Goal: Task Accomplishment & Management: Manage account settings

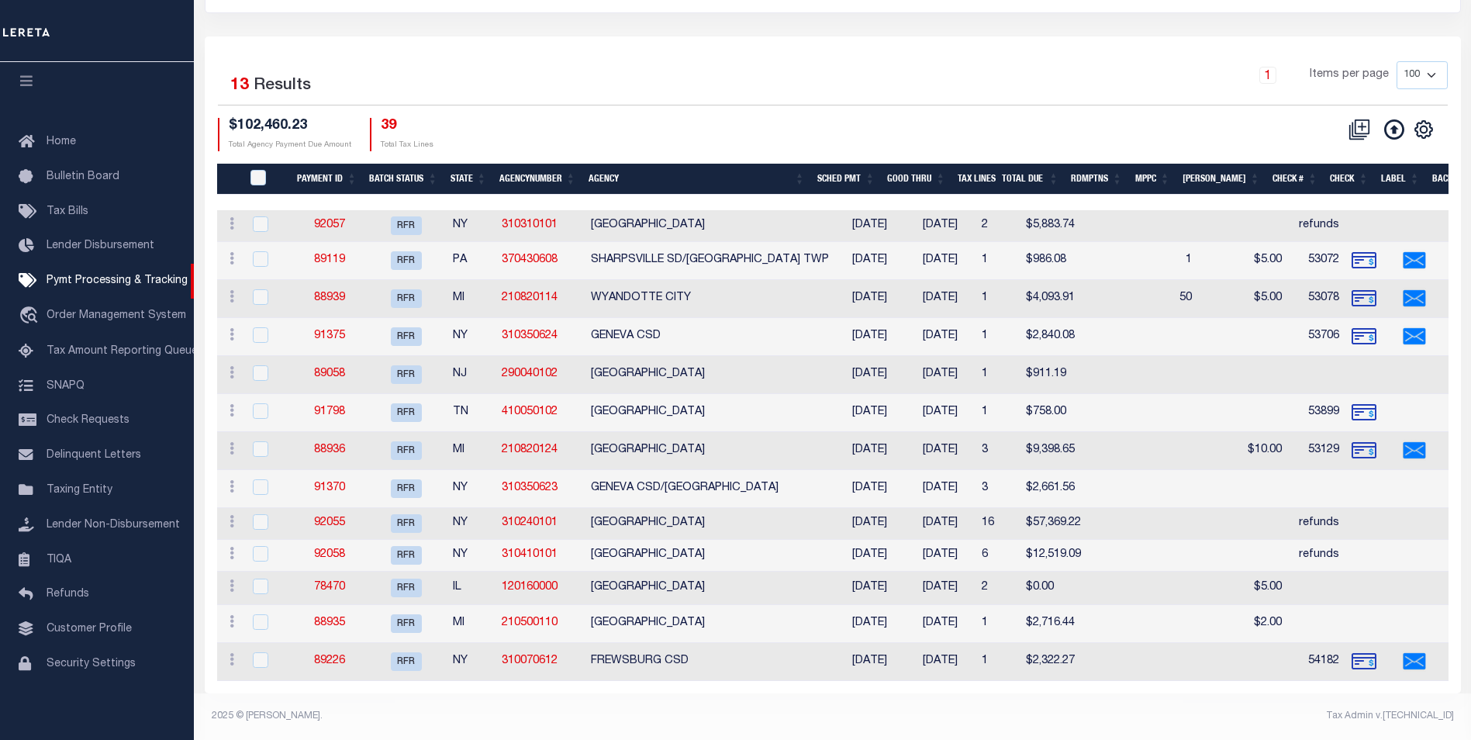
scroll to position [191, 0]
click at [326, 517] on link "92055" at bounding box center [329, 522] width 31 height 11
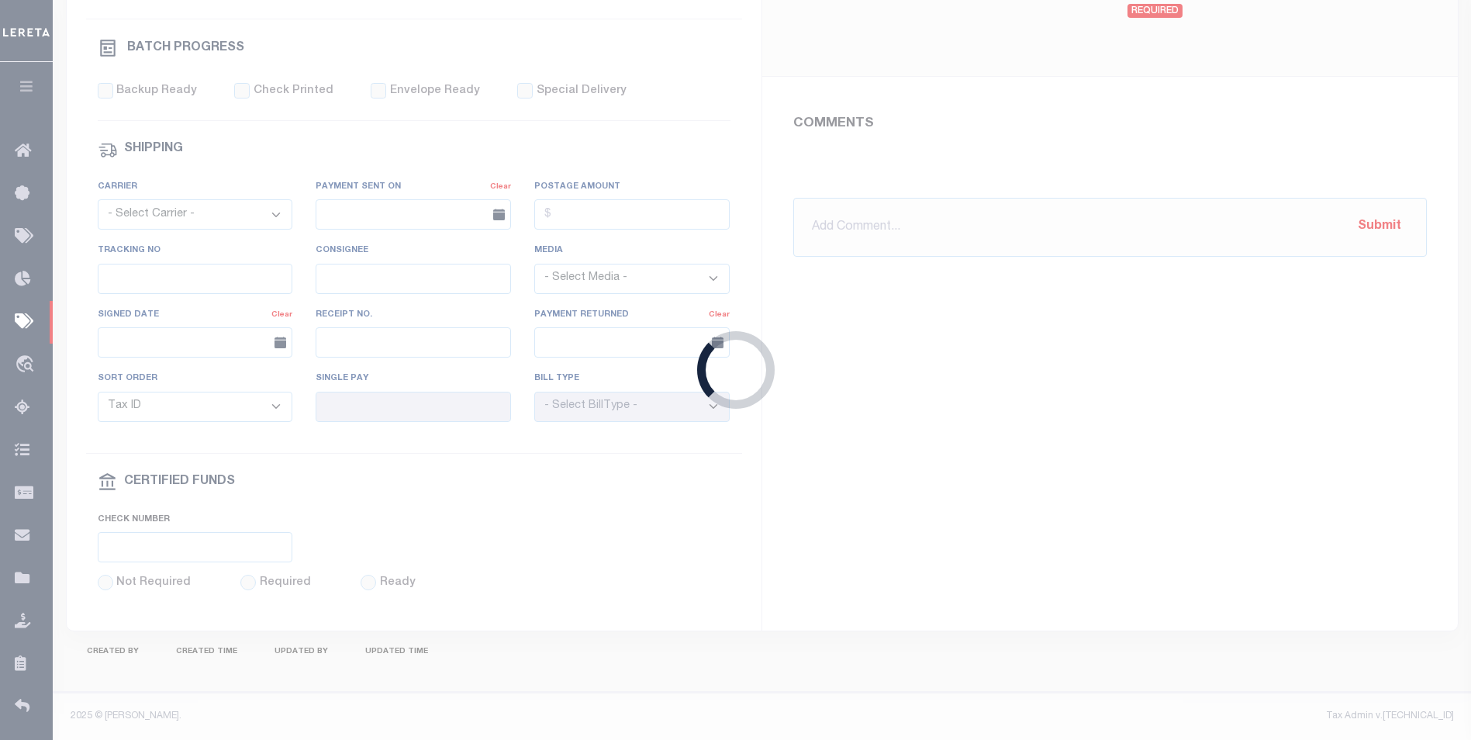
select select "RFR"
type input "[DATE]"
type input "$27,607.99"
type input "refunds"
select select
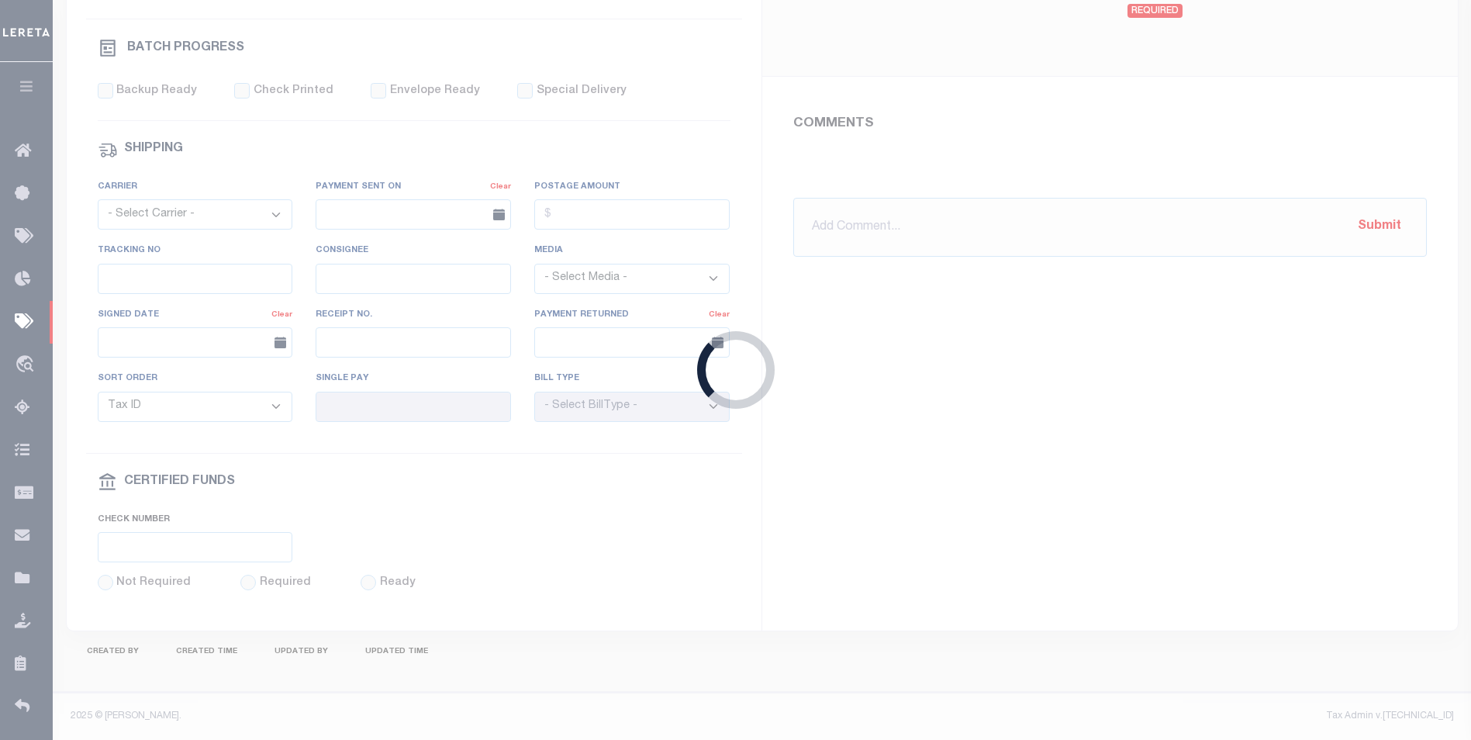
type input "N"
radio input "true"
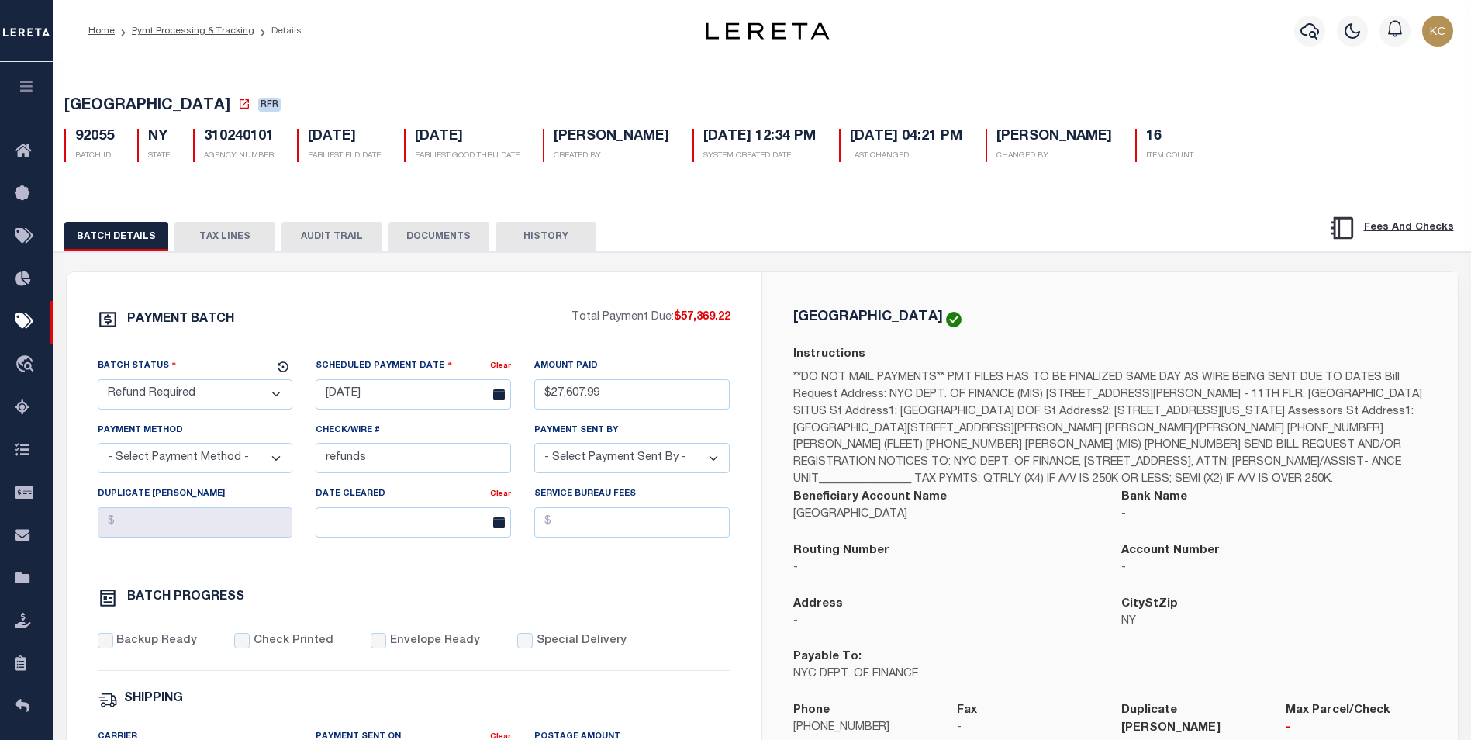
click at [231, 247] on button "TAX LINES" at bounding box center [224, 236] width 101 height 29
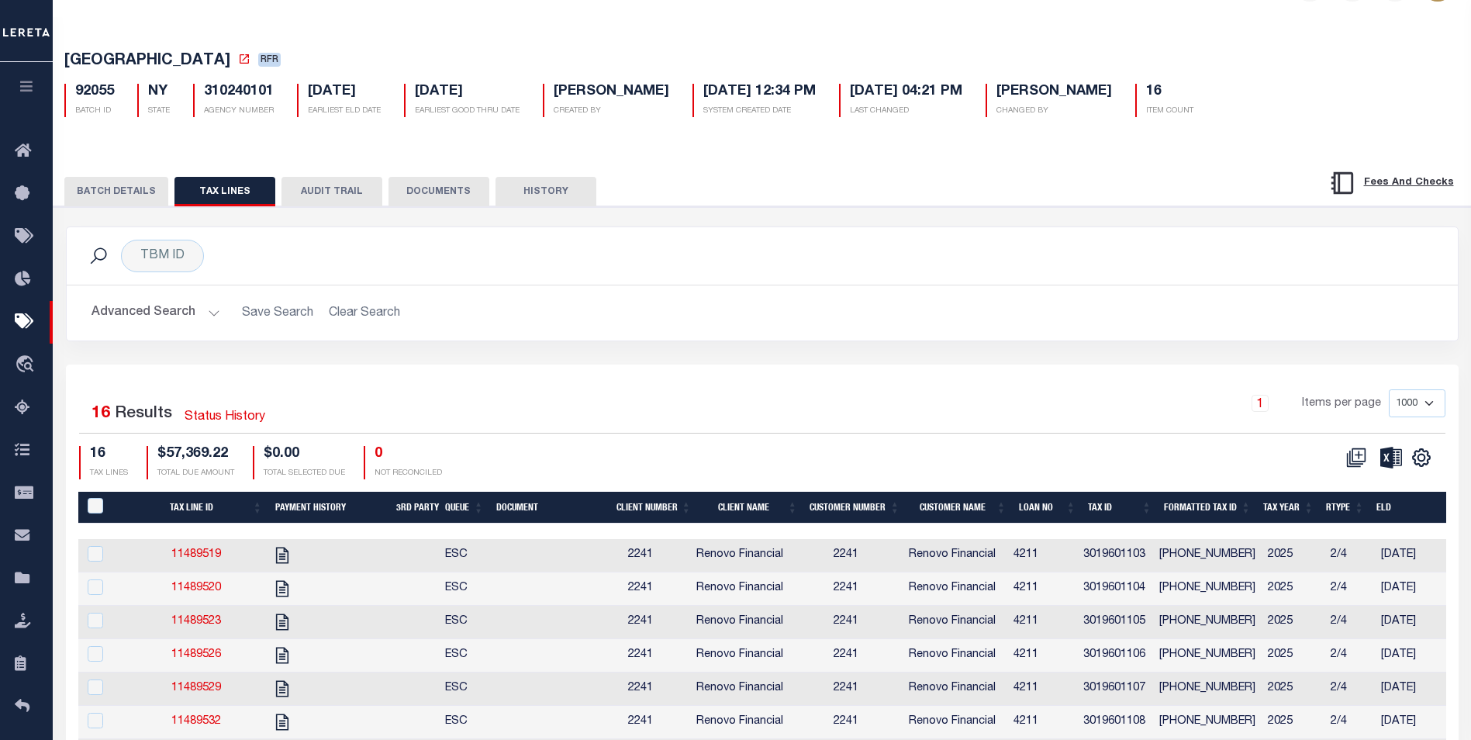
scroll to position [78, 0]
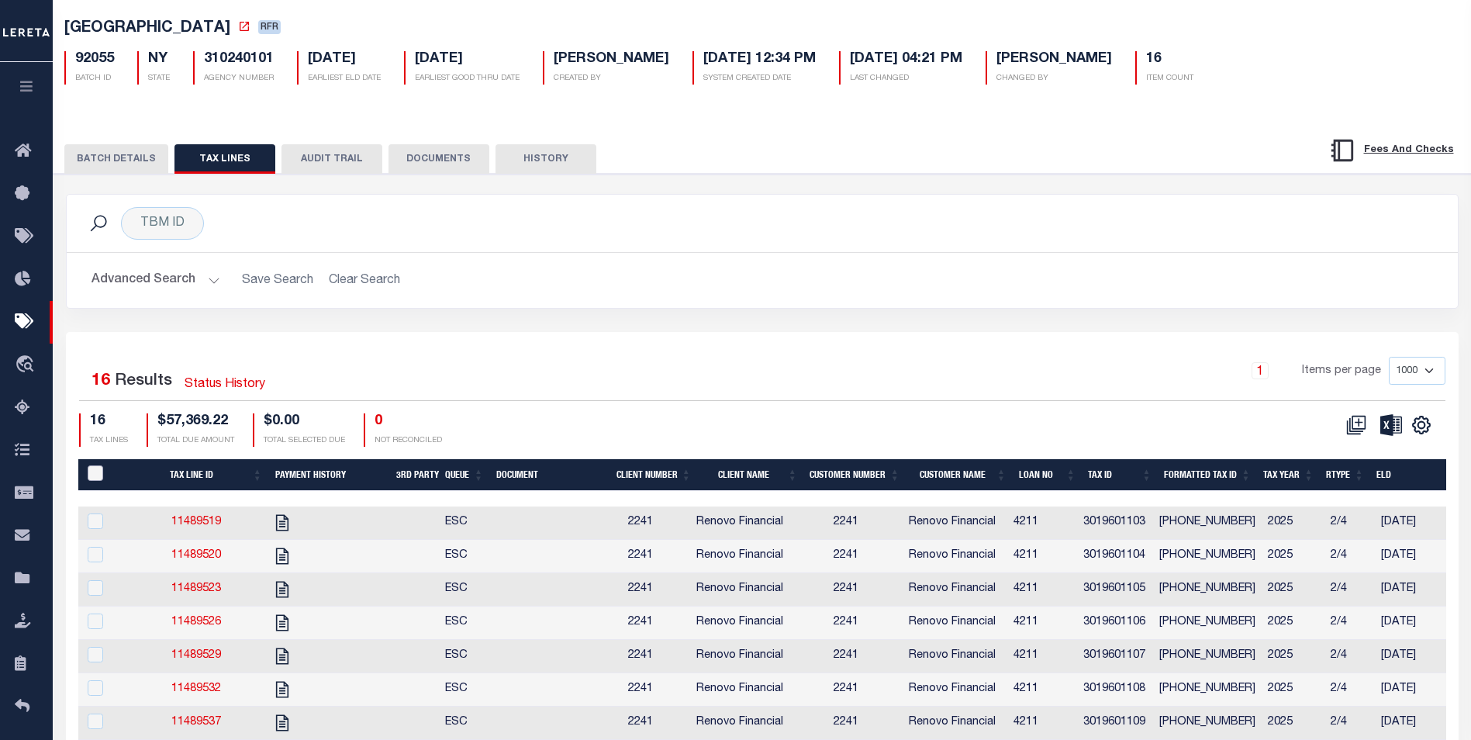
click at [90, 478] on input "PayeePaymentBatchId" at bounding box center [96, 473] width 16 height 16
checkbox input "true"
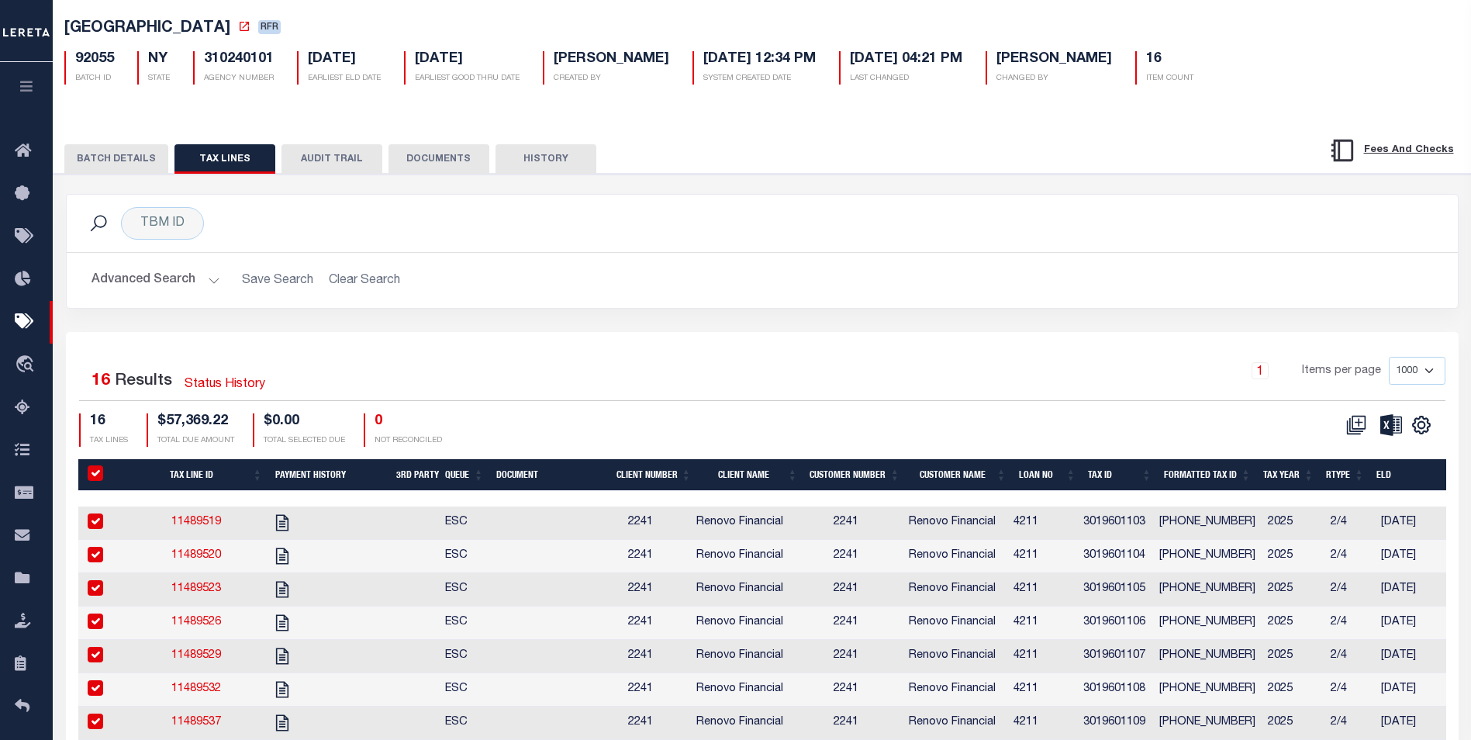
checkbox input "true"
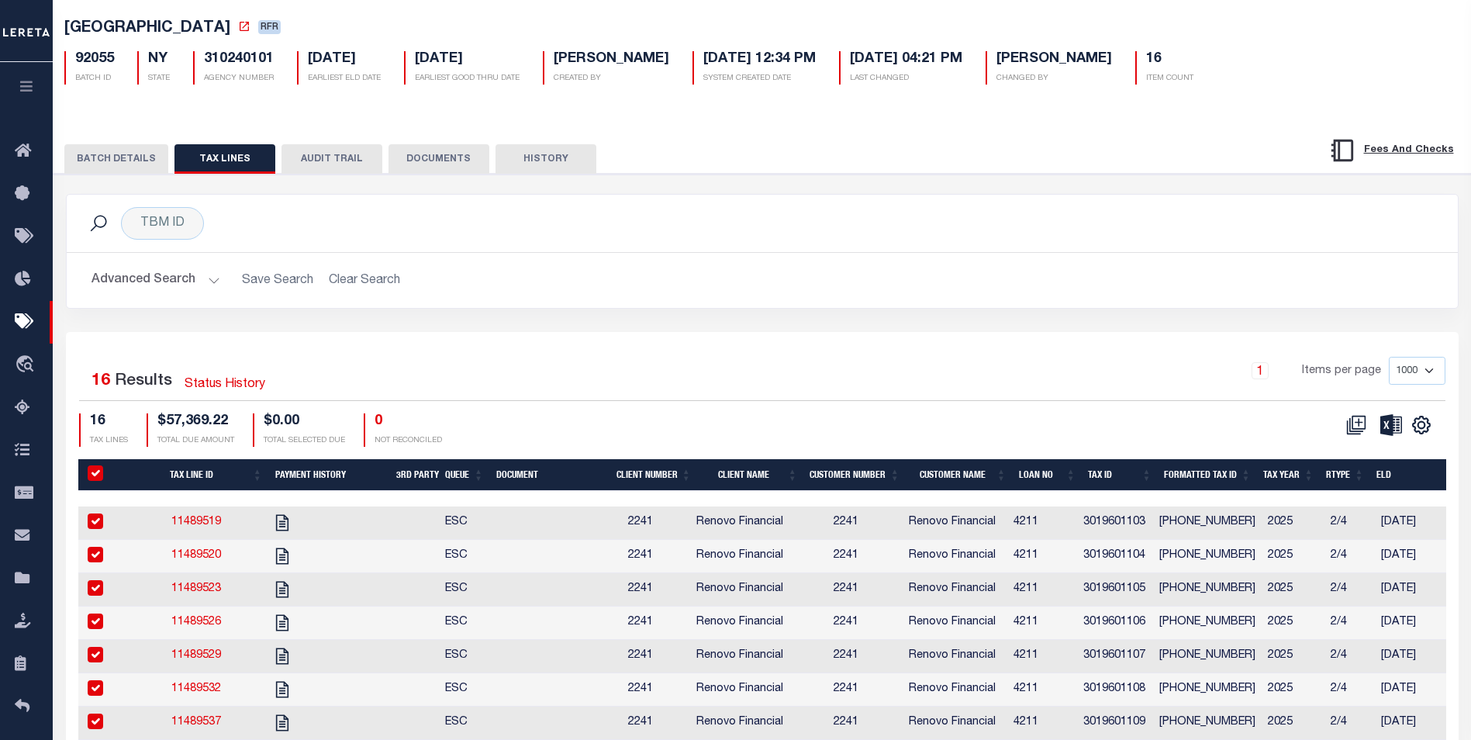
checkbox input "true"
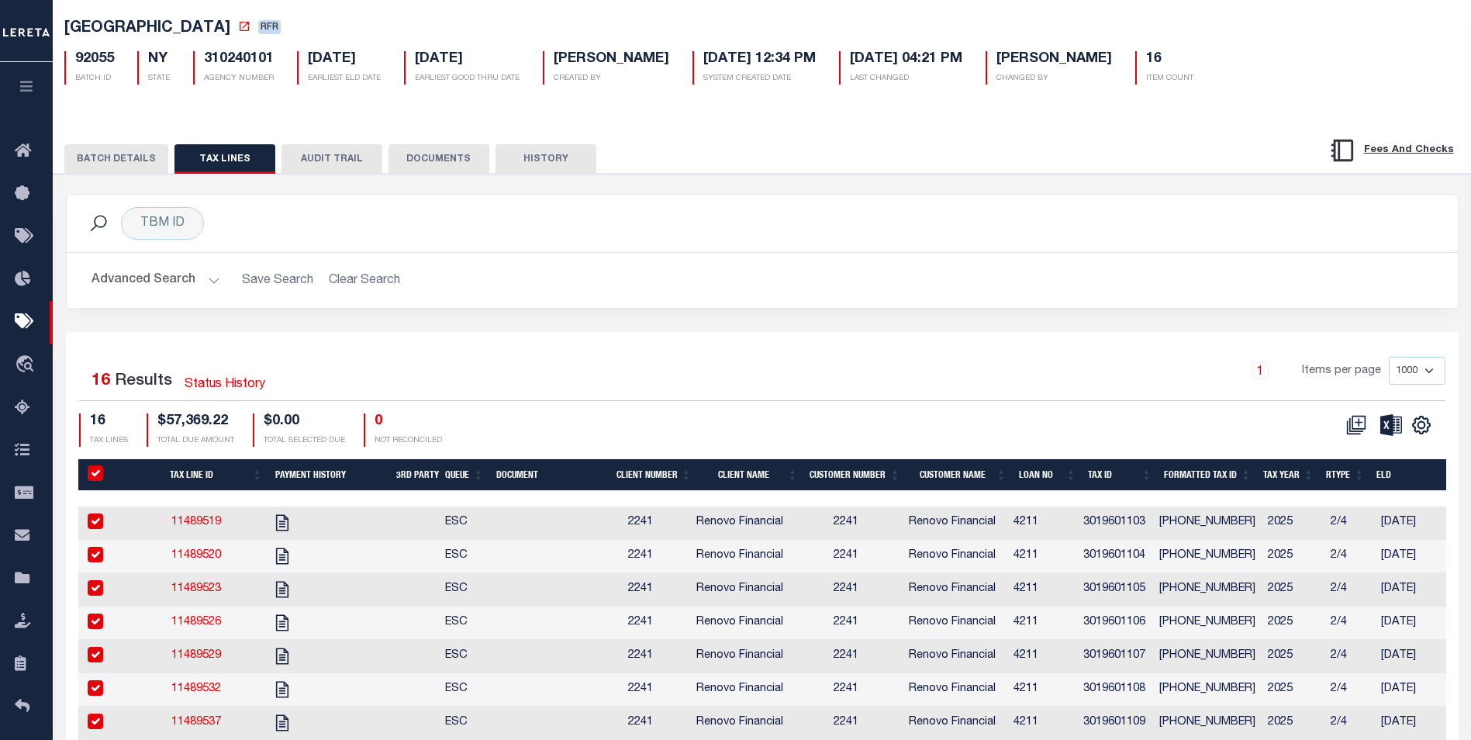
checkbox input "true"
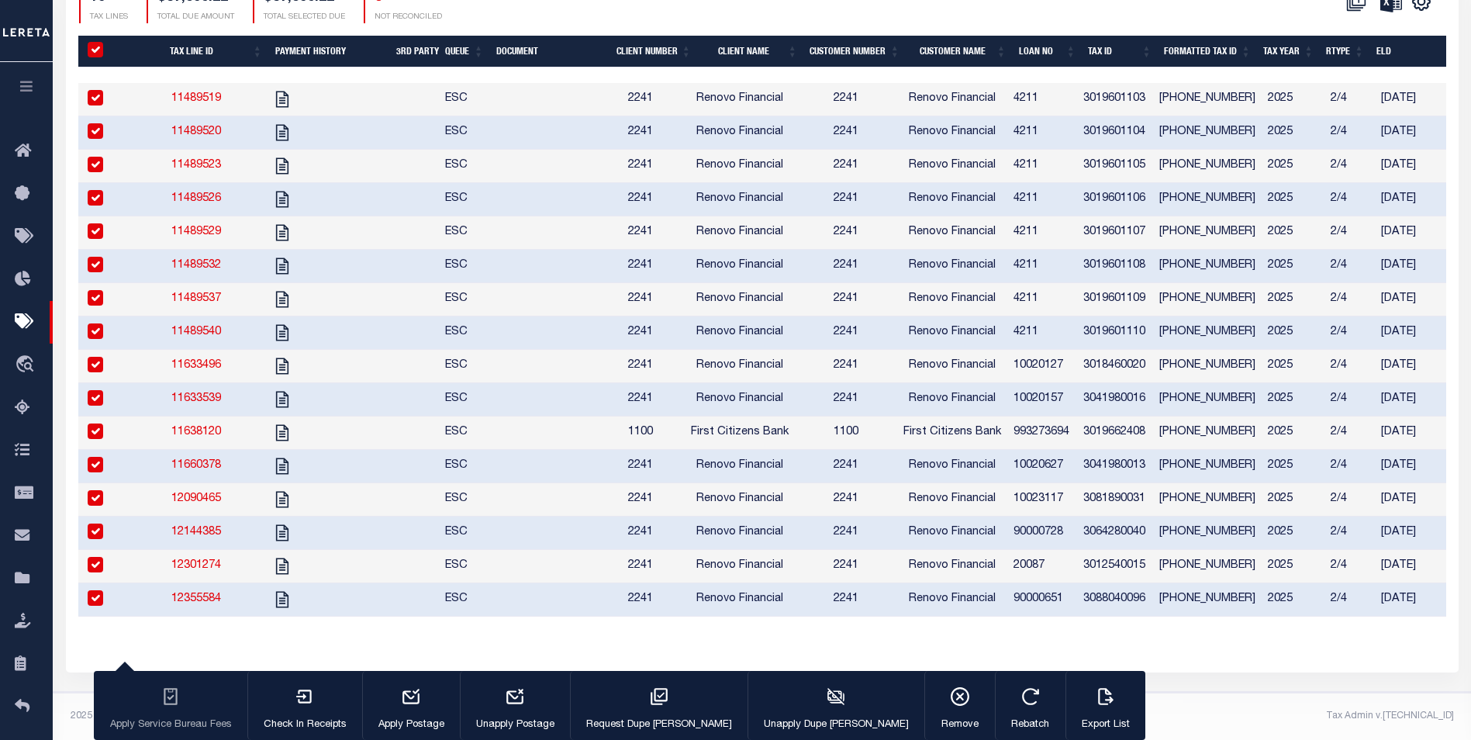
scroll to position [526, 0]
click at [1065, 710] on button "Export List" at bounding box center [1105, 706] width 80 height 70
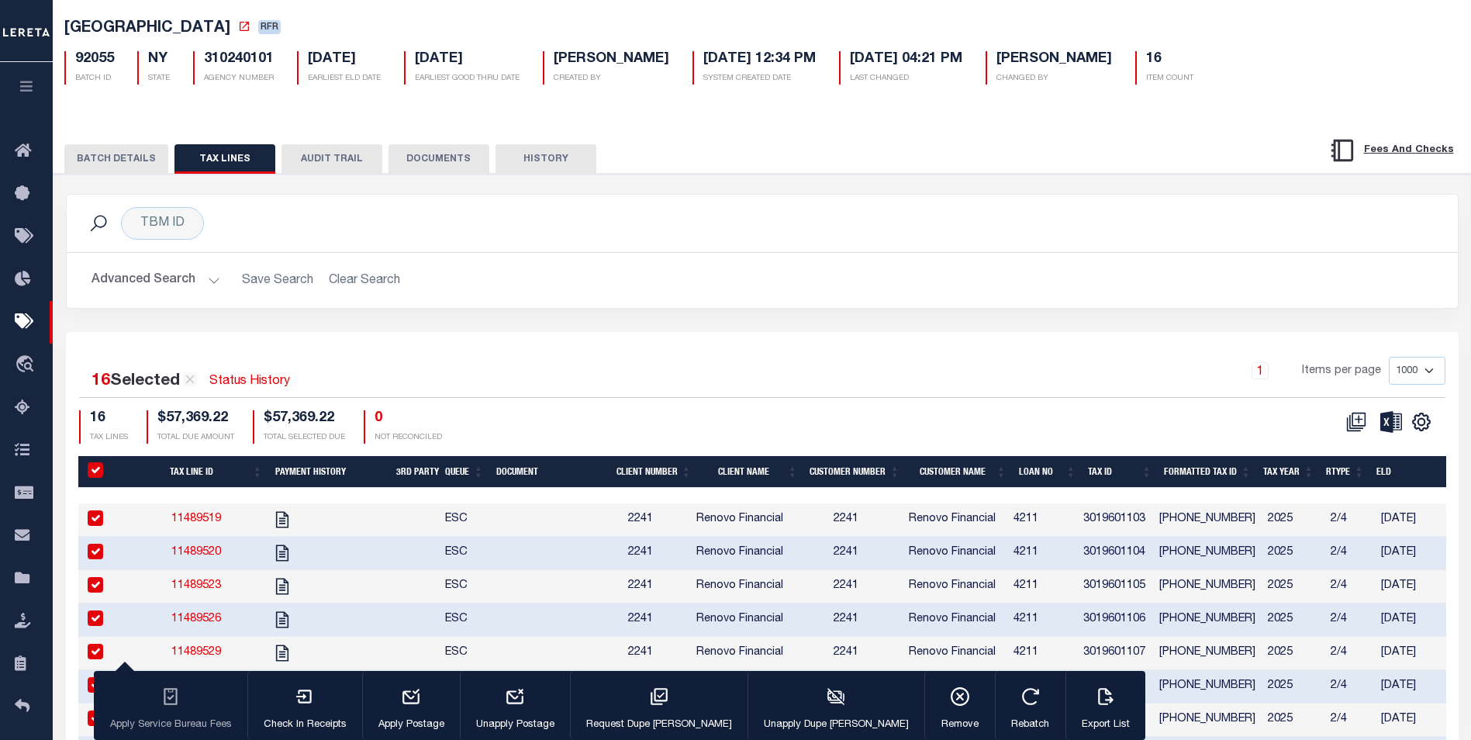
scroll to position [0, 0]
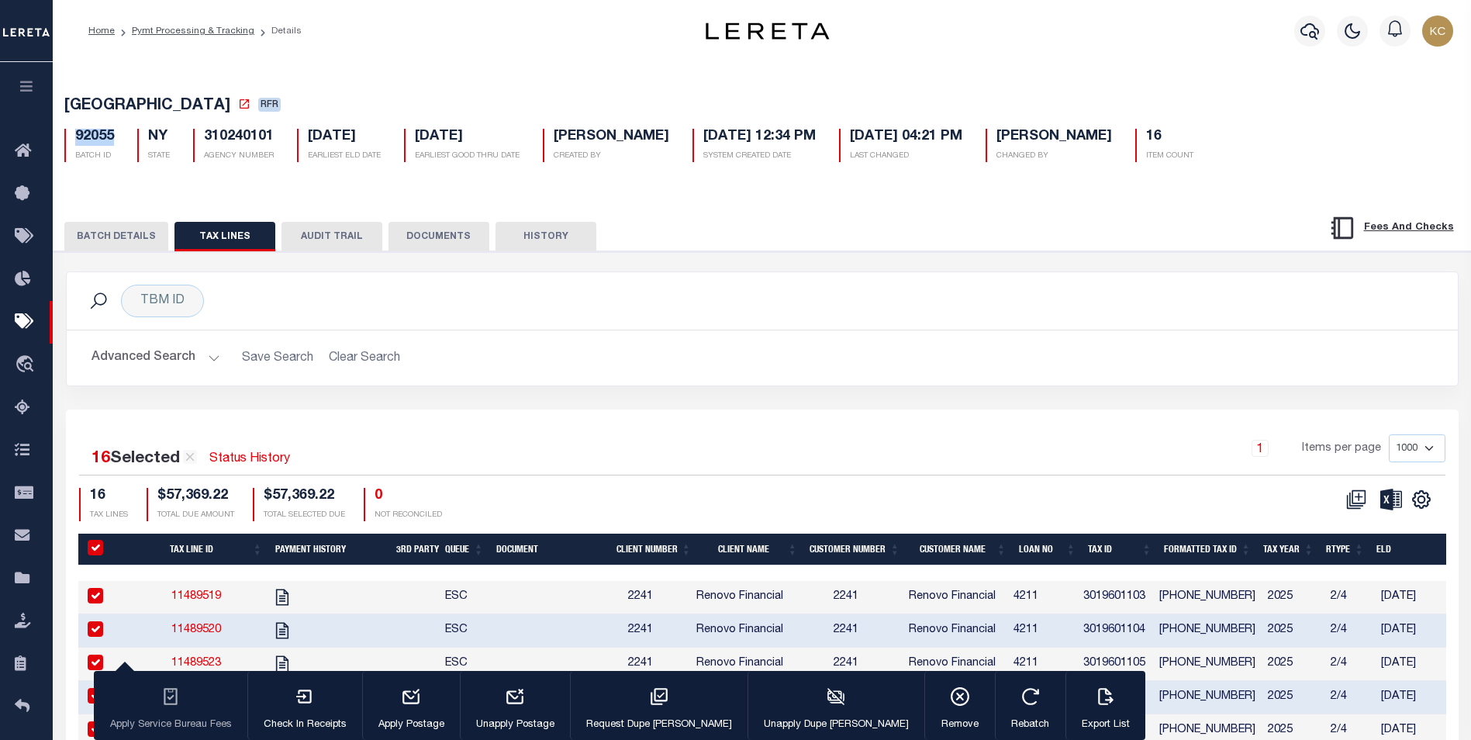
drag, startPoint x: 112, startPoint y: 134, endPoint x: 75, endPoint y: 135, distance: 37.2
click at [75, 135] on h5 "92055" at bounding box center [94, 137] width 39 height 17
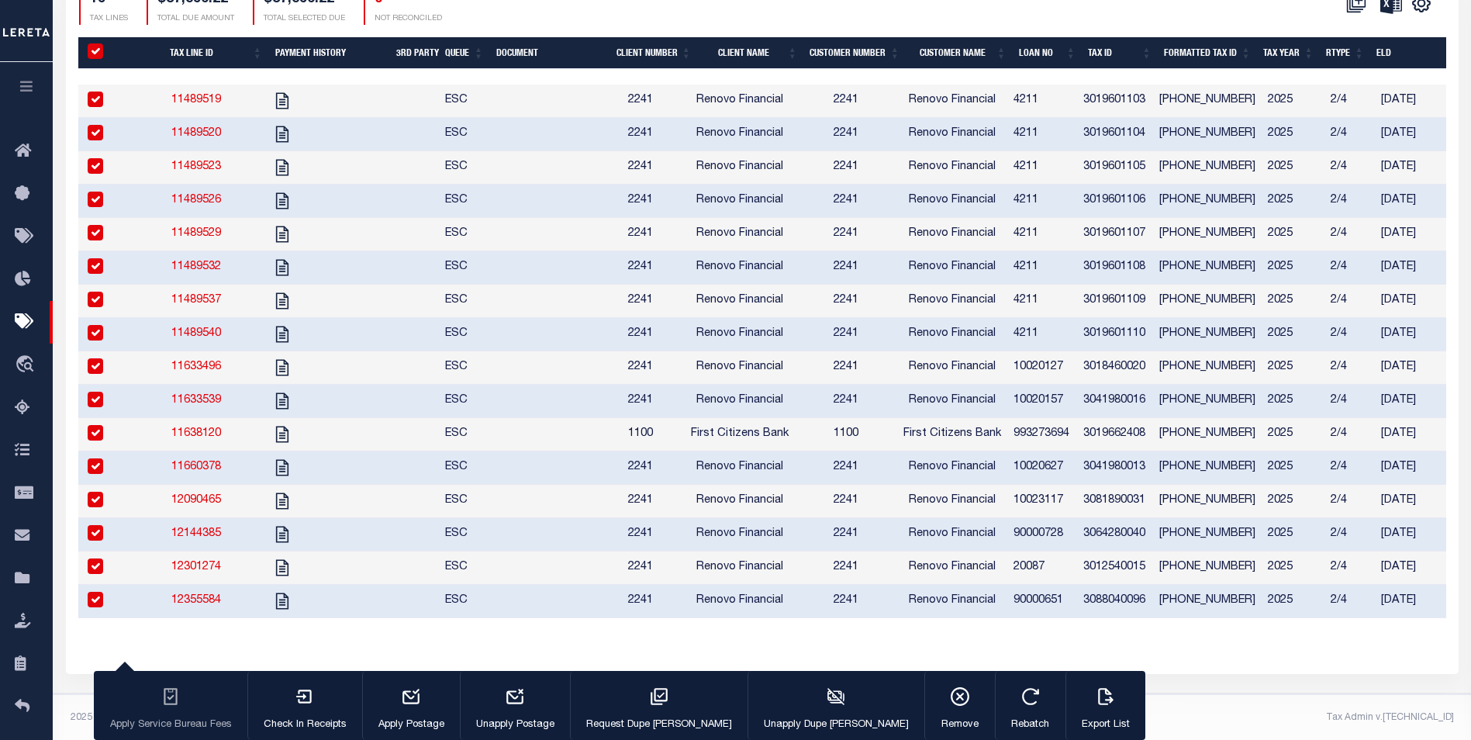
scroll to position [526, 0]
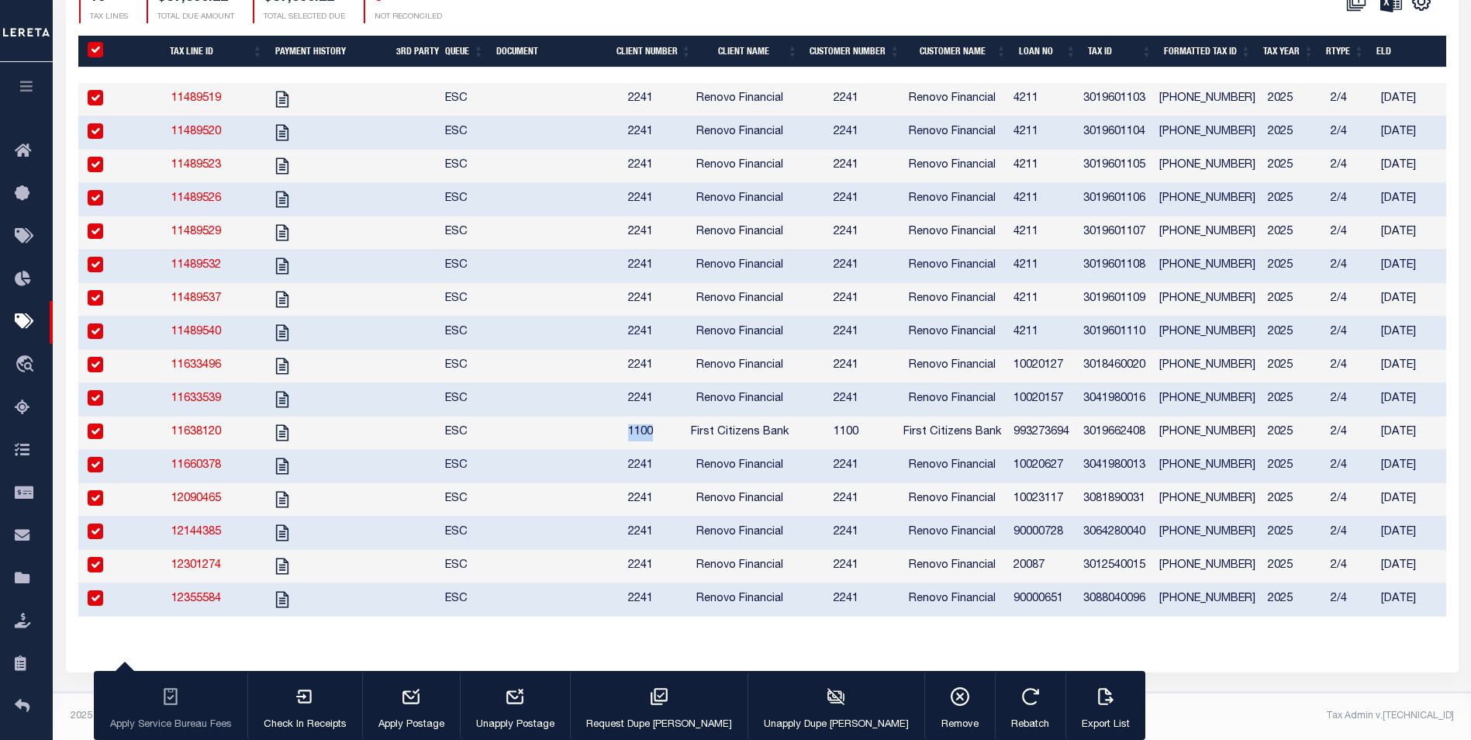
drag, startPoint x: 673, startPoint y: 420, endPoint x: 648, endPoint y: 413, distance: 26.0
click at [648, 416] on td "1100" at bounding box center [641, 432] width 88 height 33
checkbox input "false"
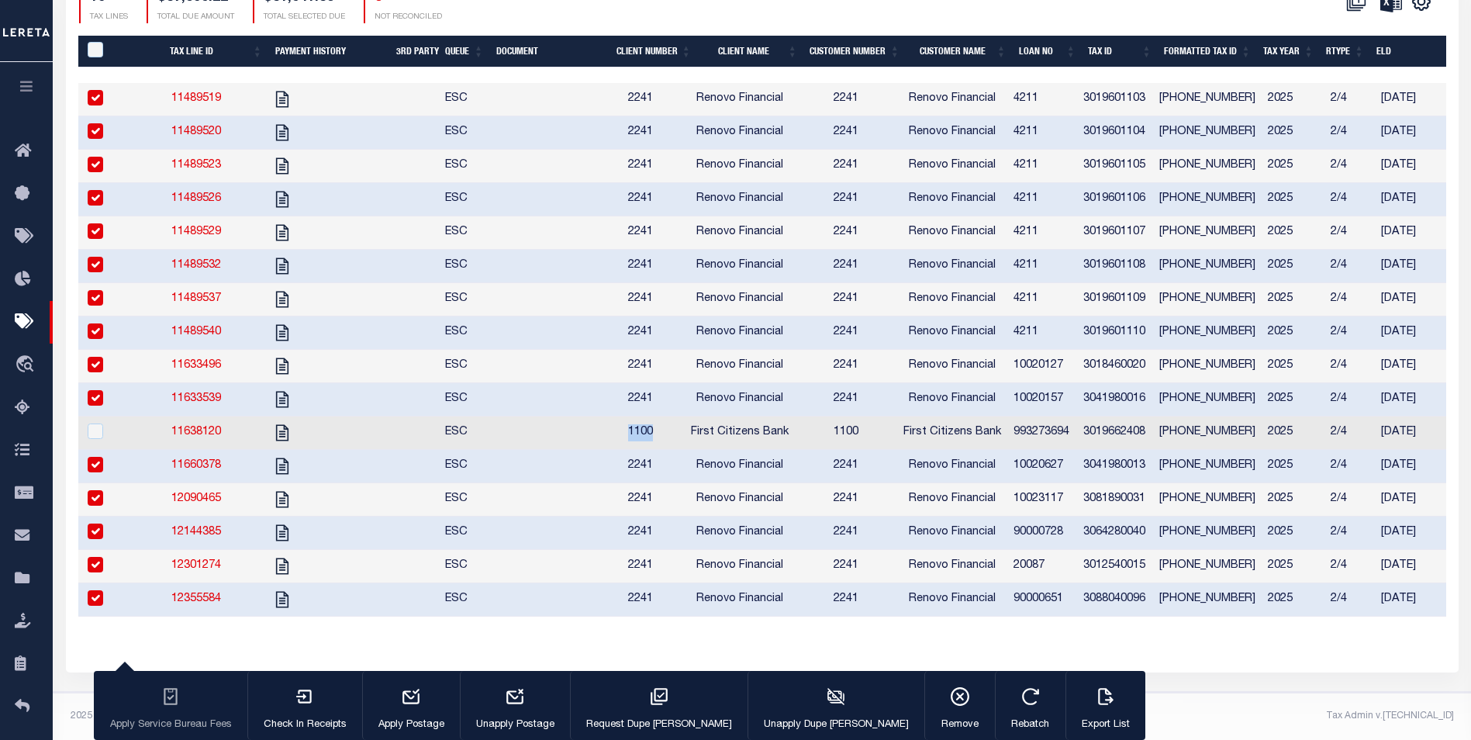
copy span "1100"
